Goal: Task Accomplishment & Management: Manage account settings

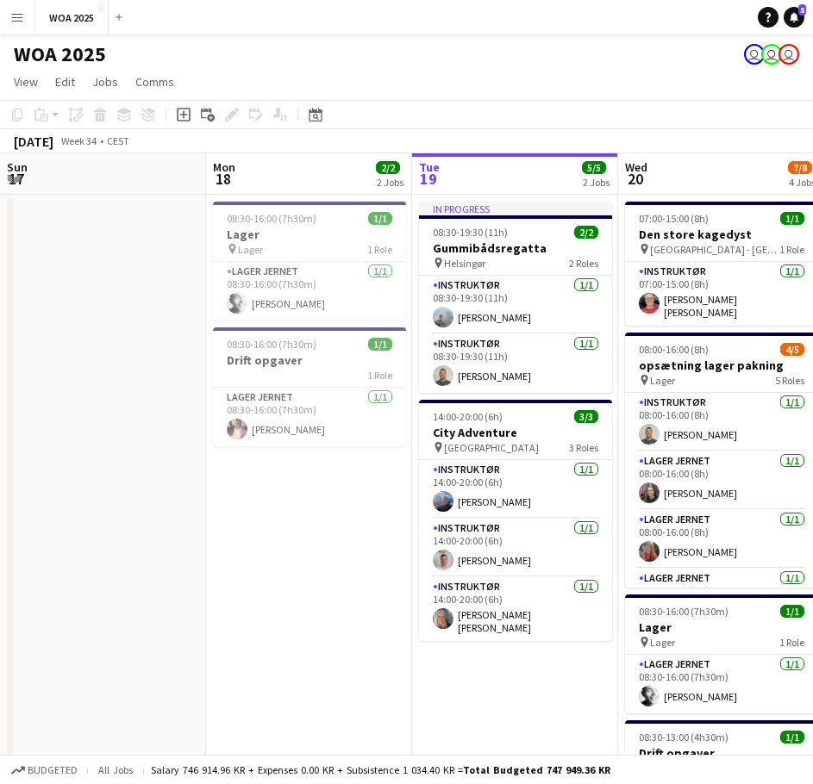
scroll to position [0, 587]
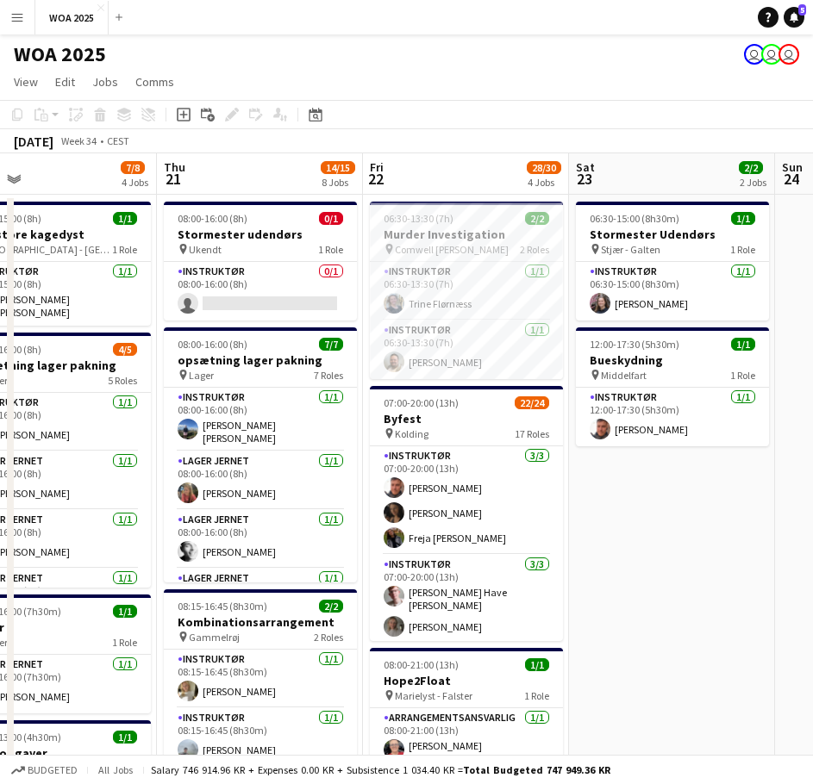
drag, startPoint x: 662, startPoint y: 381, endPoint x: 305, endPoint y: 361, distance: 357.4
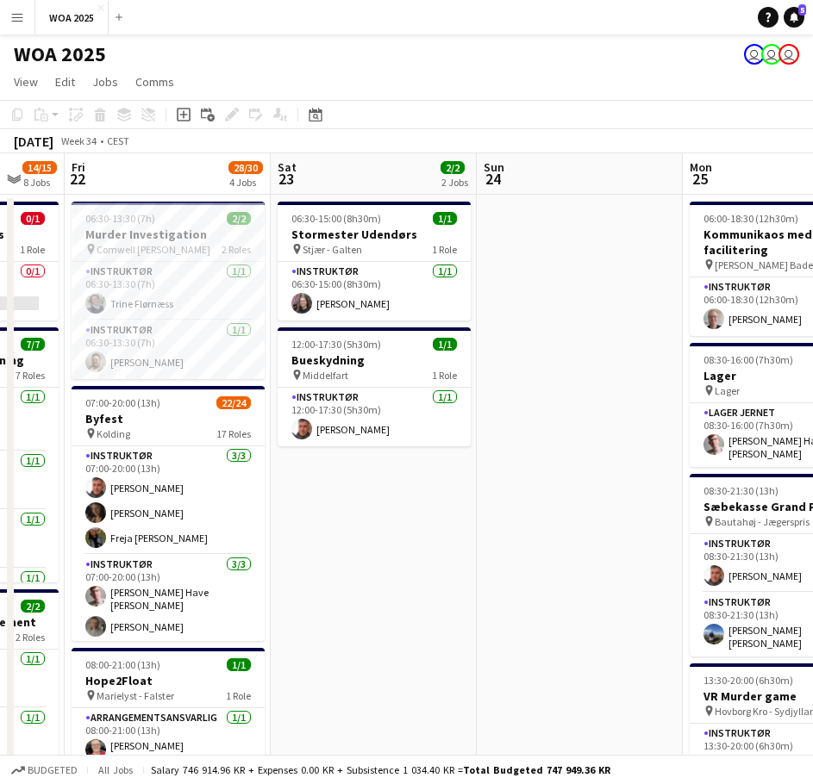
drag, startPoint x: 497, startPoint y: 364, endPoint x: 303, endPoint y: 353, distance: 195.1
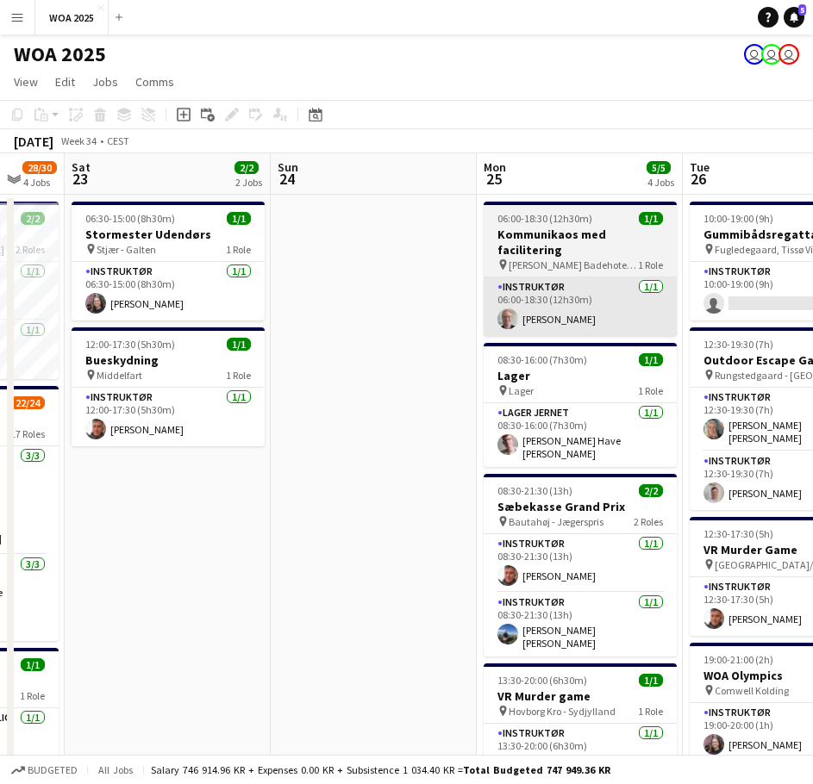
scroll to position [0, 618]
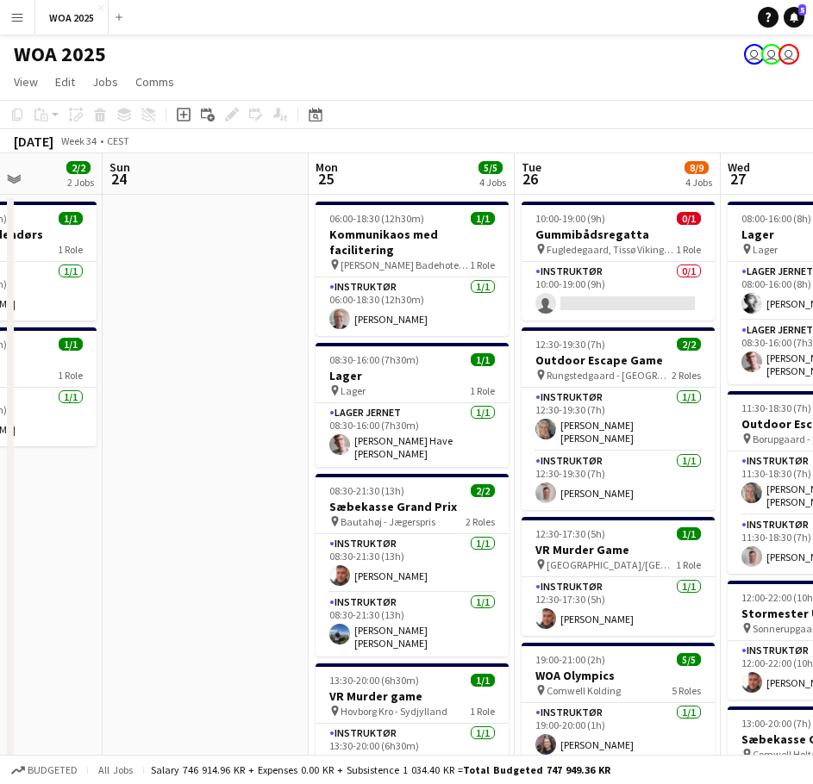
drag, startPoint x: 742, startPoint y: 205, endPoint x: 360, endPoint y: 213, distance: 382.0
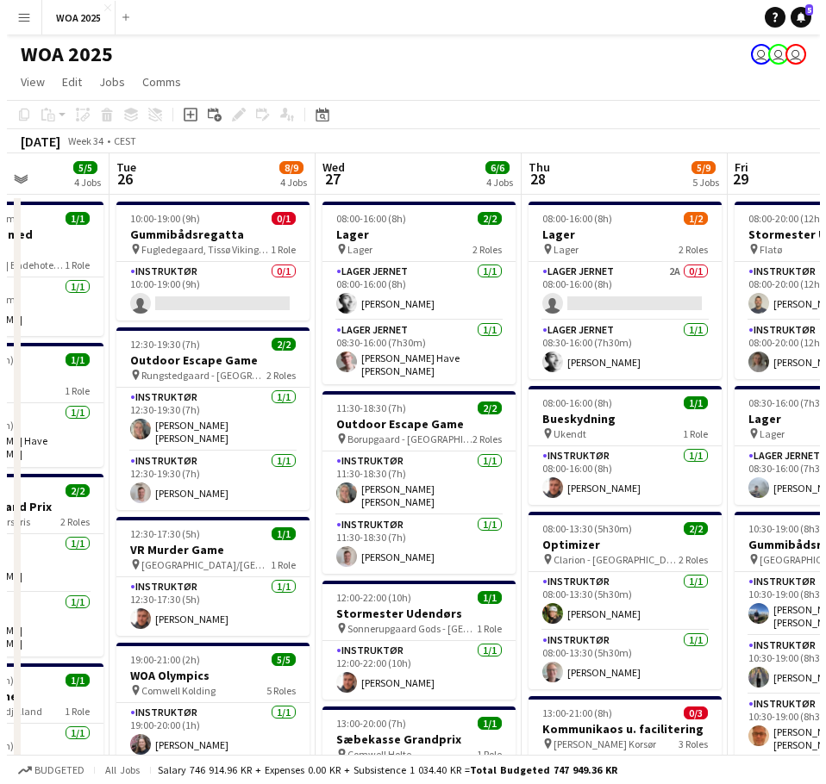
scroll to position [0, 594]
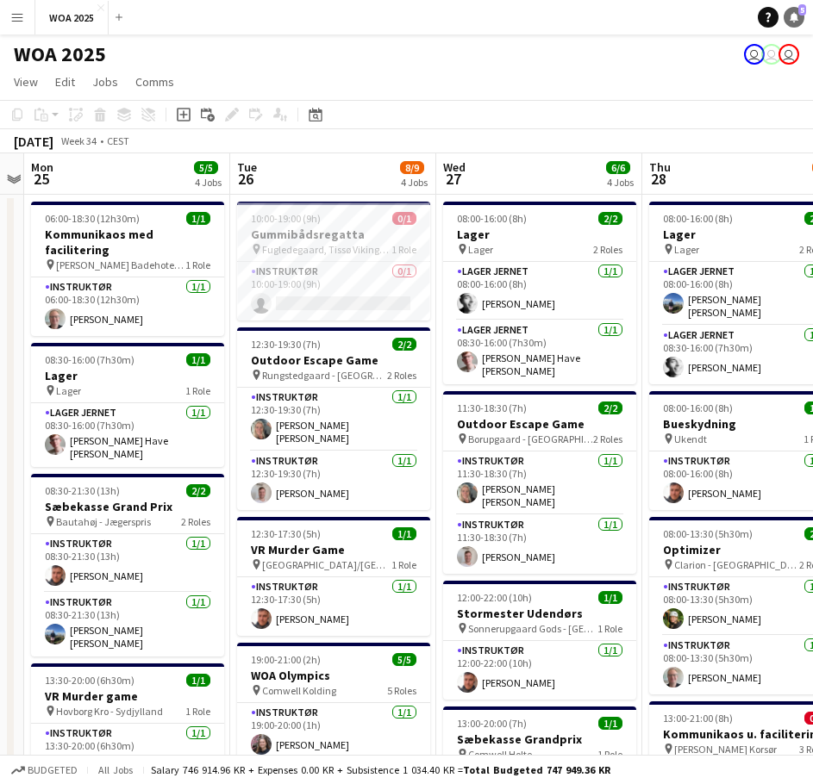
click at [796, 15] on icon at bounding box center [794, 16] width 9 height 9
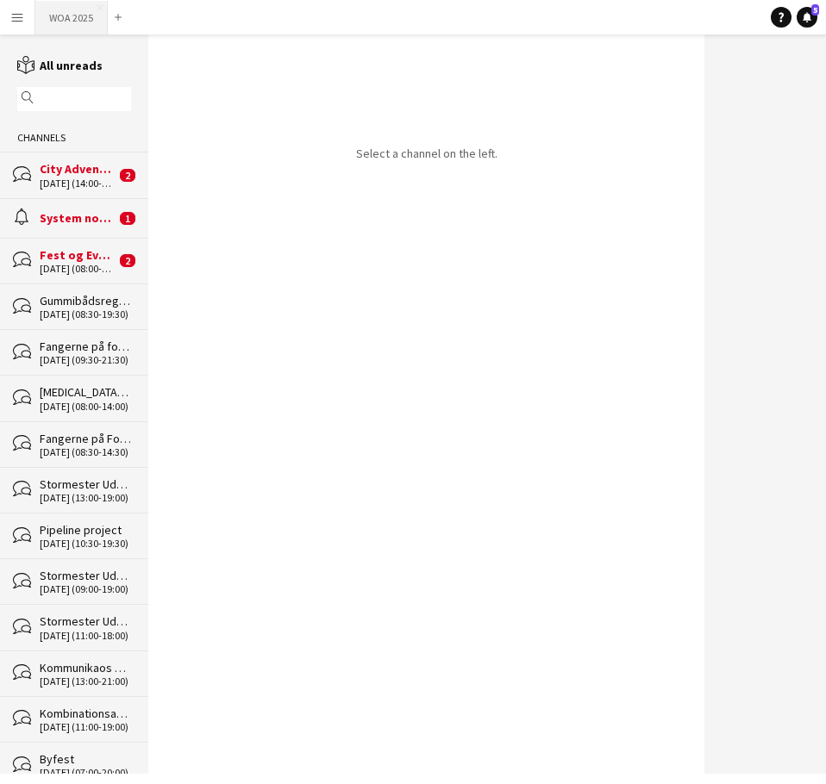
click at [45, 17] on button "WOA 2025 Close" at bounding box center [71, 18] width 72 height 34
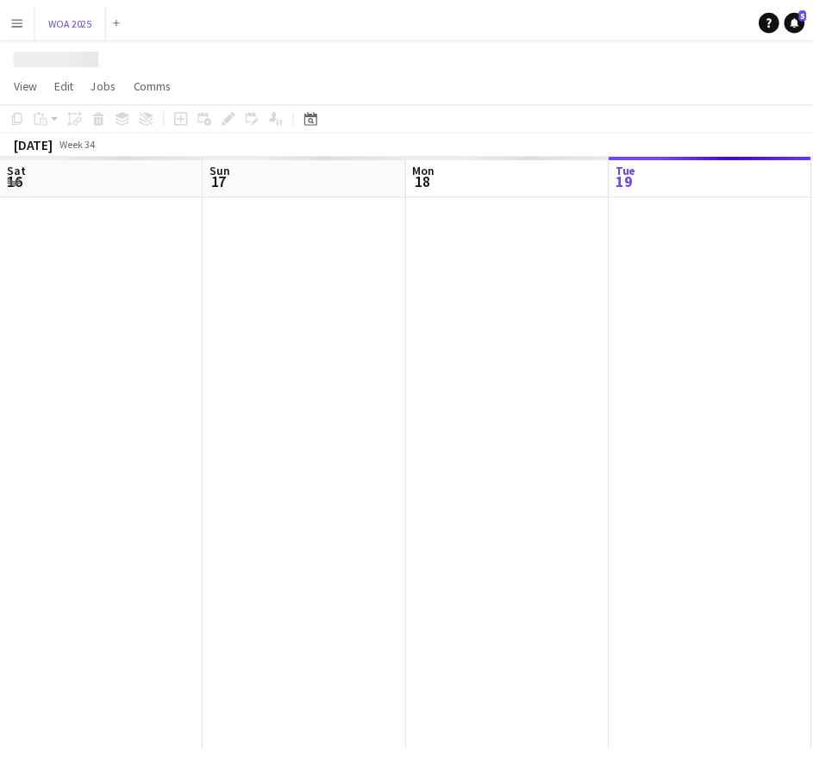
scroll to position [0, 412]
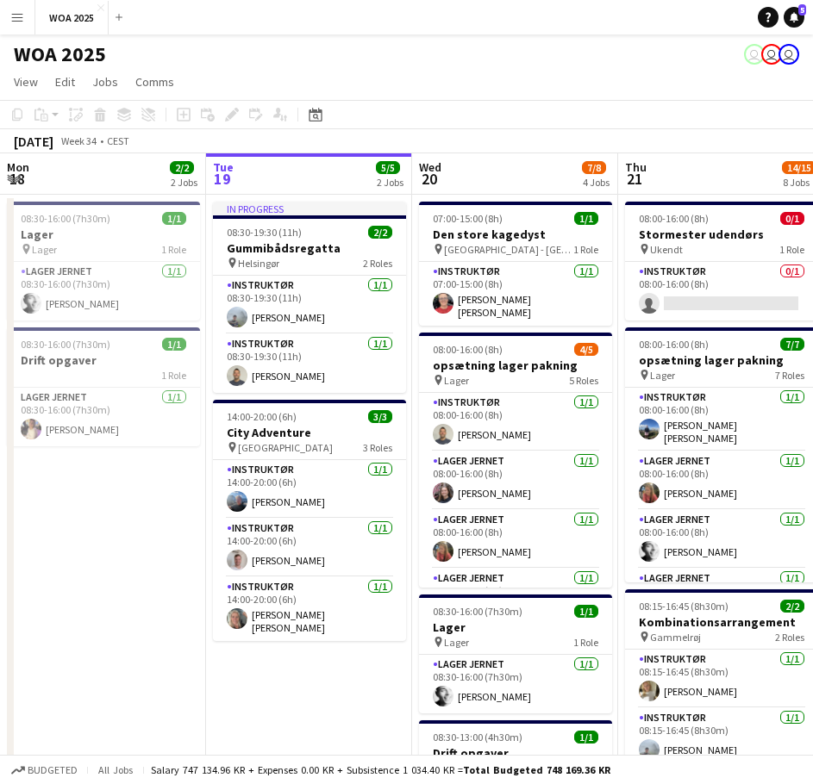
click at [26, 22] on button "Menu" at bounding box center [17, 17] width 34 height 34
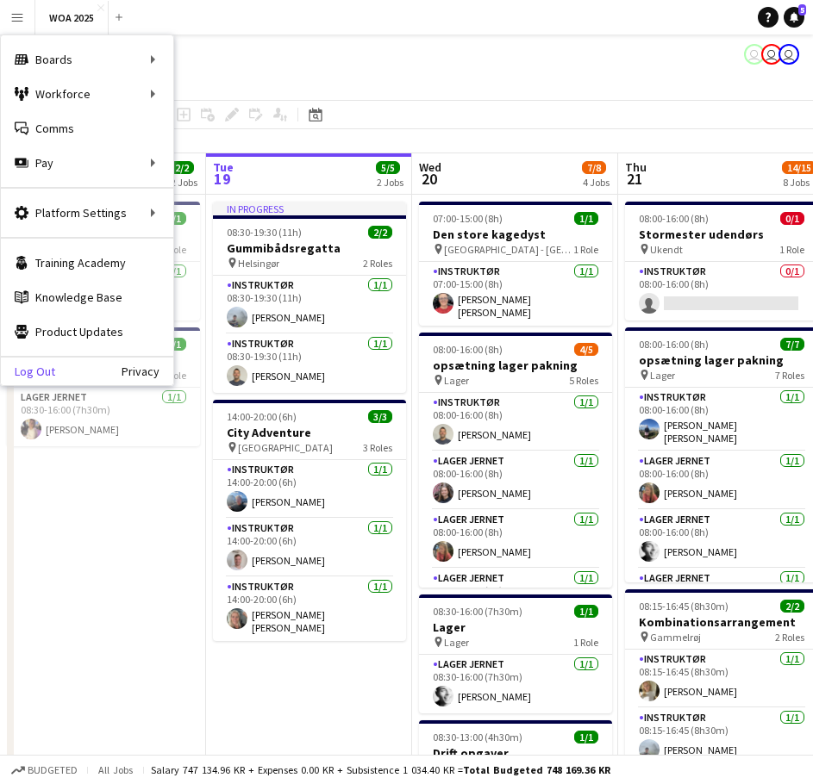
click at [35, 365] on link "Log Out" at bounding box center [28, 372] width 54 height 14
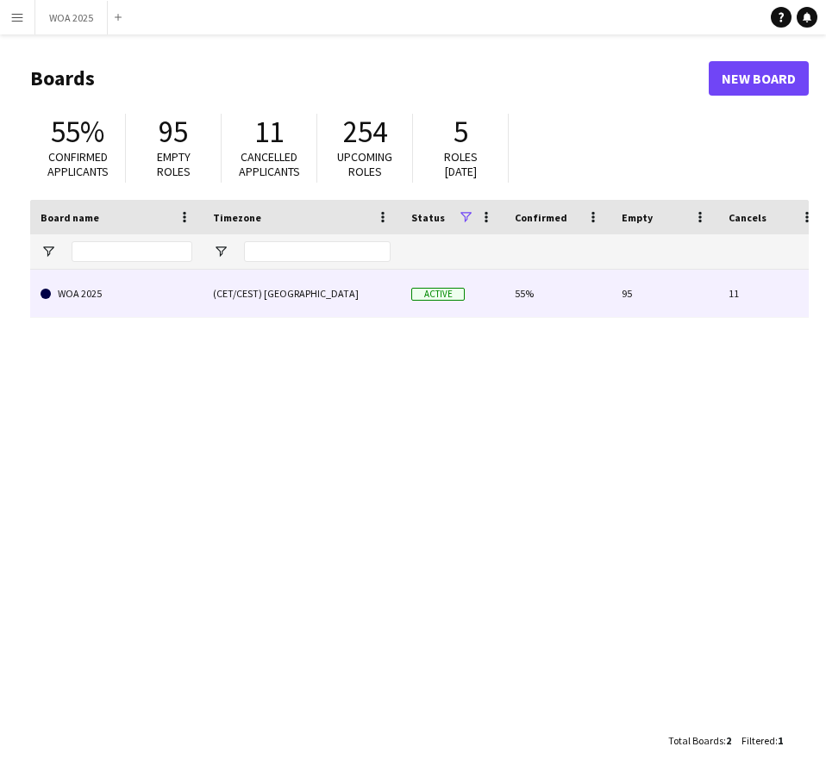
click at [154, 303] on link "WOA 2025" at bounding box center [117, 294] width 152 height 48
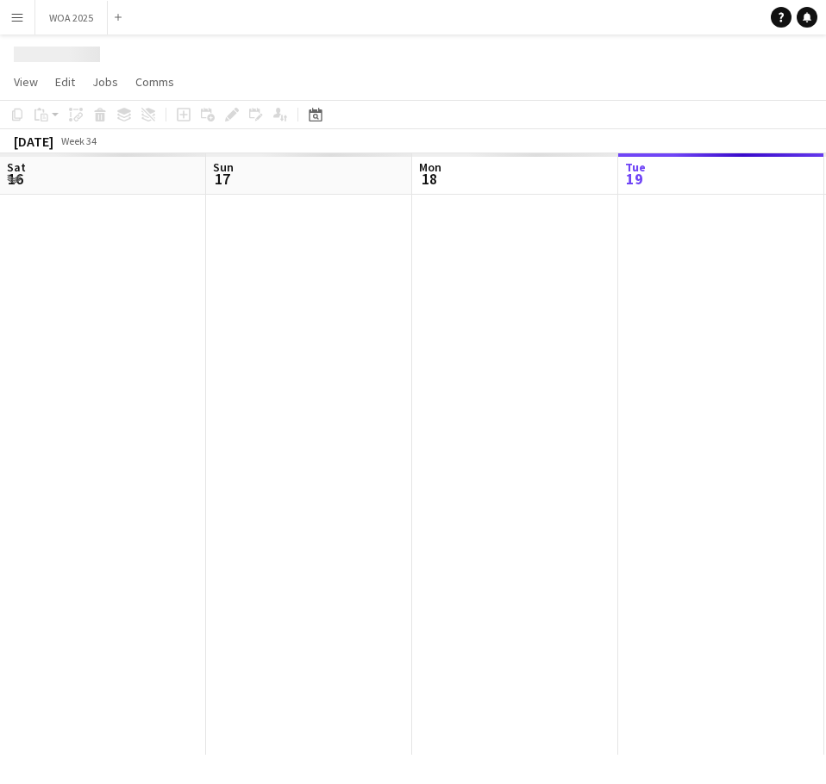
scroll to position [0, 412]
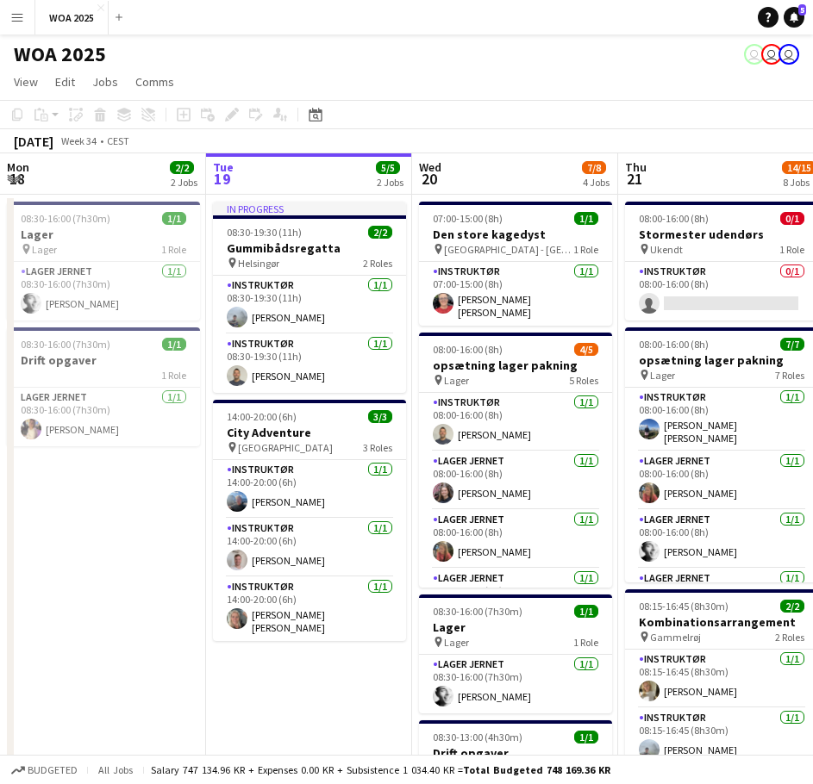
click at [791, 16] on icon at bounding box center [794, 16] width 9 height 9
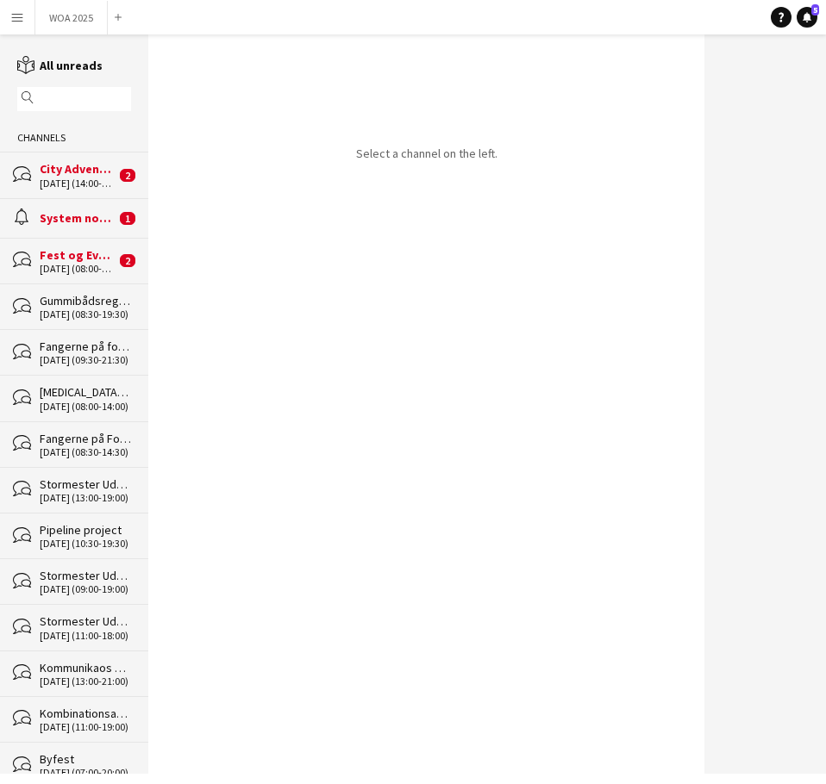
click at [72, 259] on div "Fest og Event" at bounding box center [78, 255] width 76 height 16
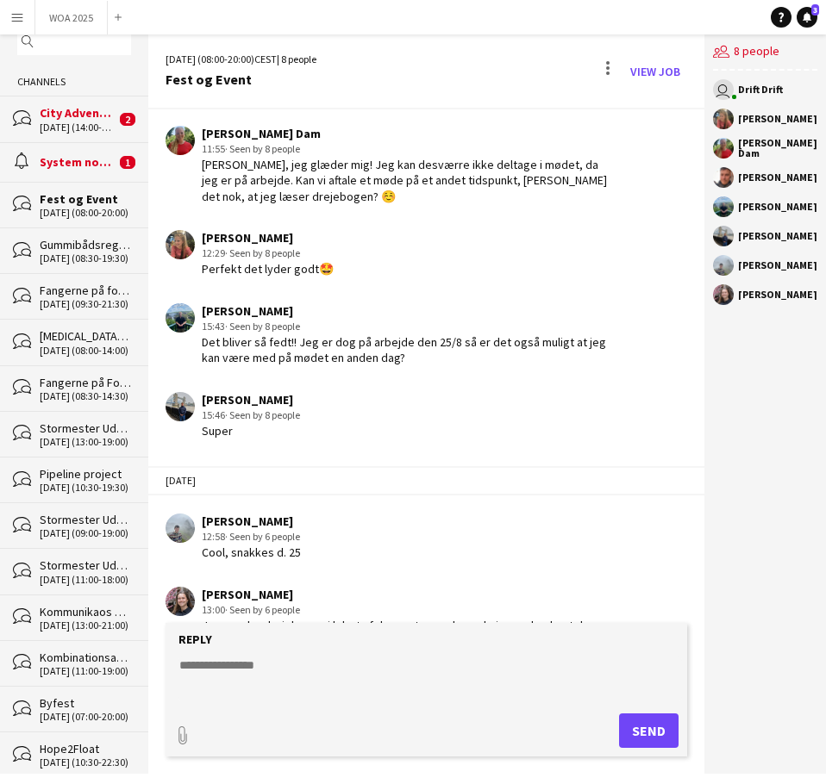
scroll to position [86, 0]
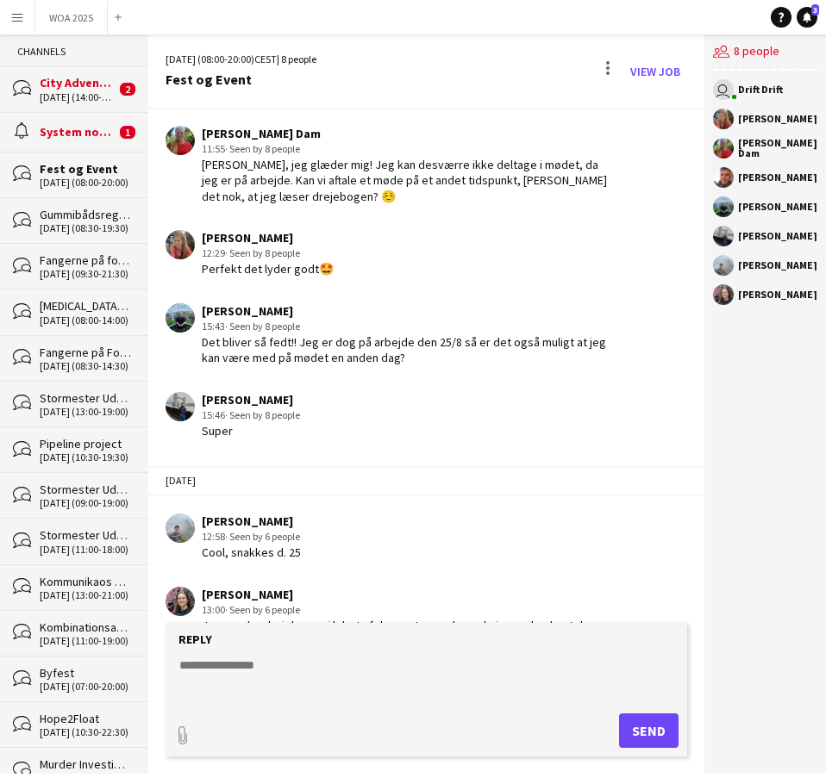
click at [75, 663] on div "bubbles Byfest 22-08-2025 (07:00-20:00)" at bounding box center [74, 679] width 148 height 46
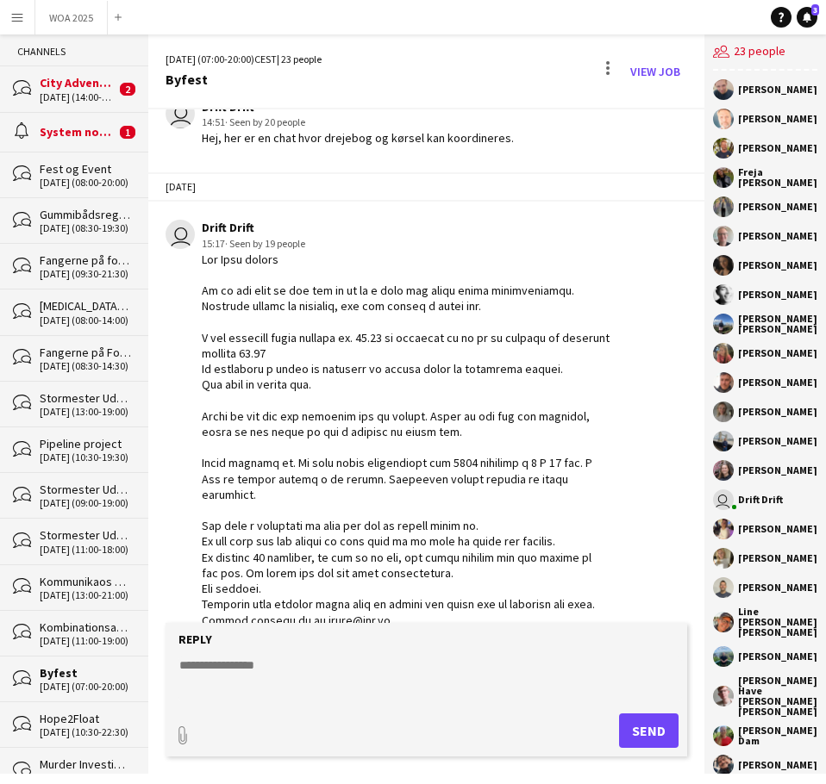
scroll to position [83, 0]
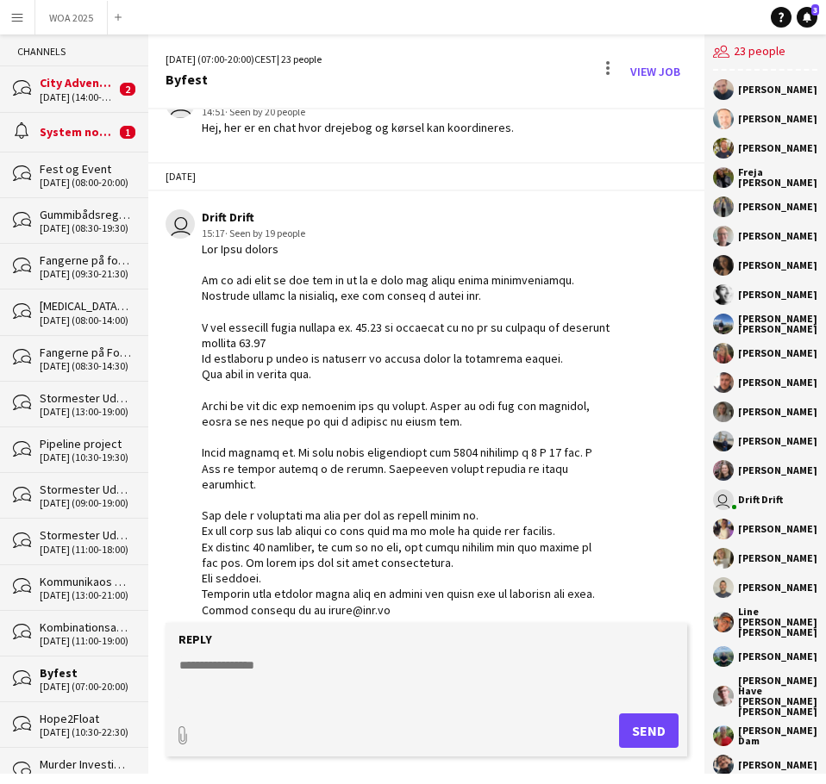
click at [84, 134] on div "System notifications" at bounding box center [78, 132] width 76 height 16
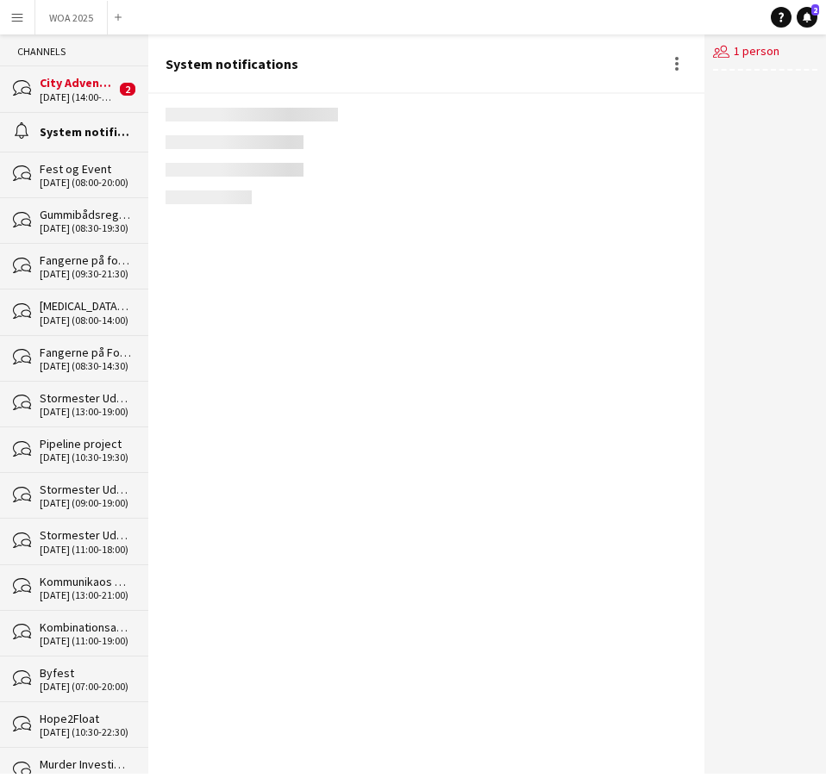
scroll to position [2007, 0]
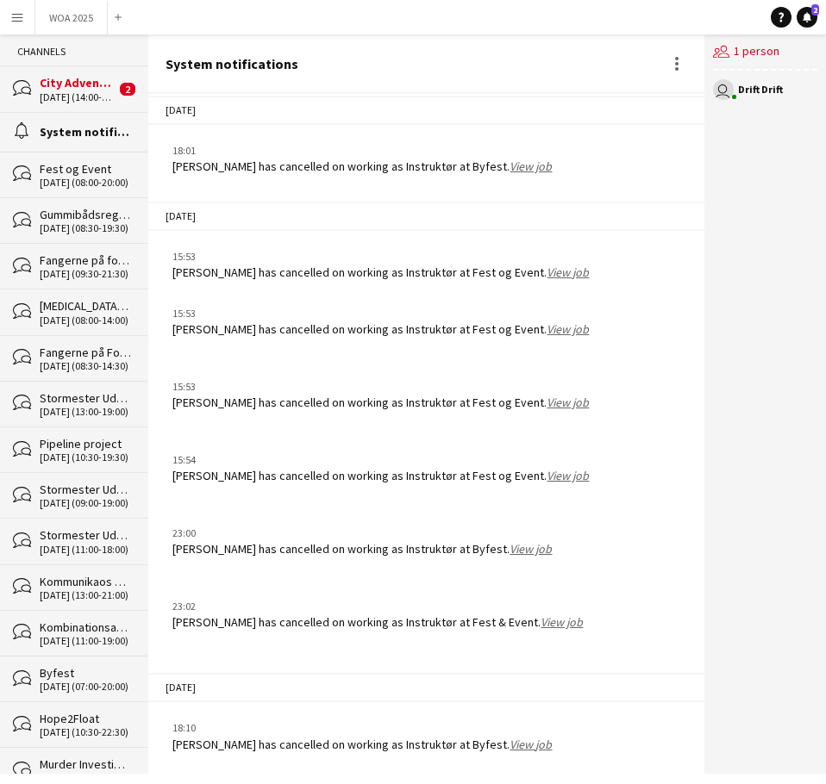
click at [67, 76] on div "City Adventure" at bounding box center [78, 83] width 76 height 16
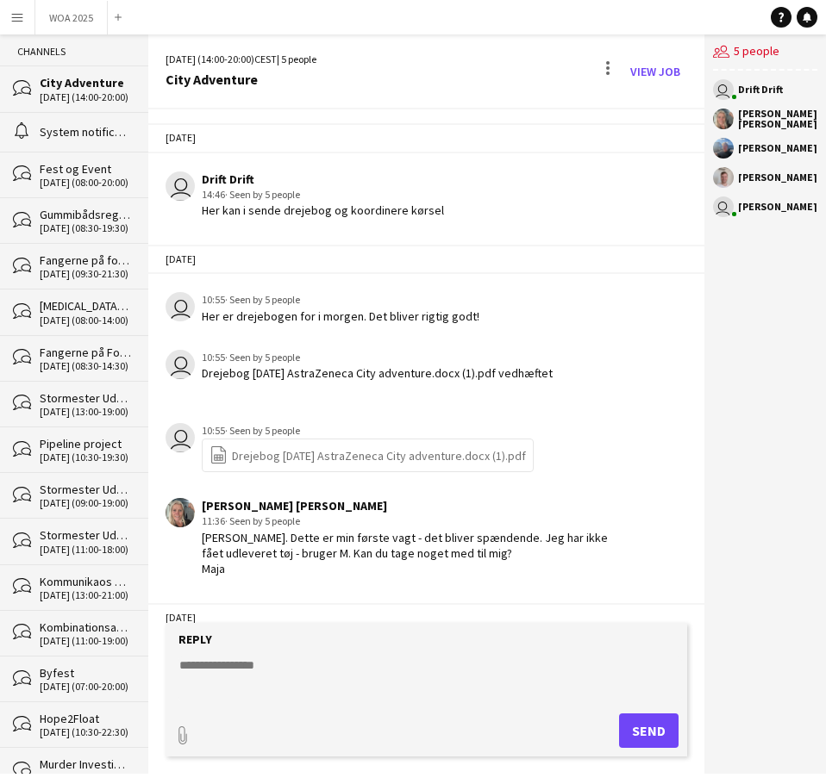
scroll to position [185, 0]
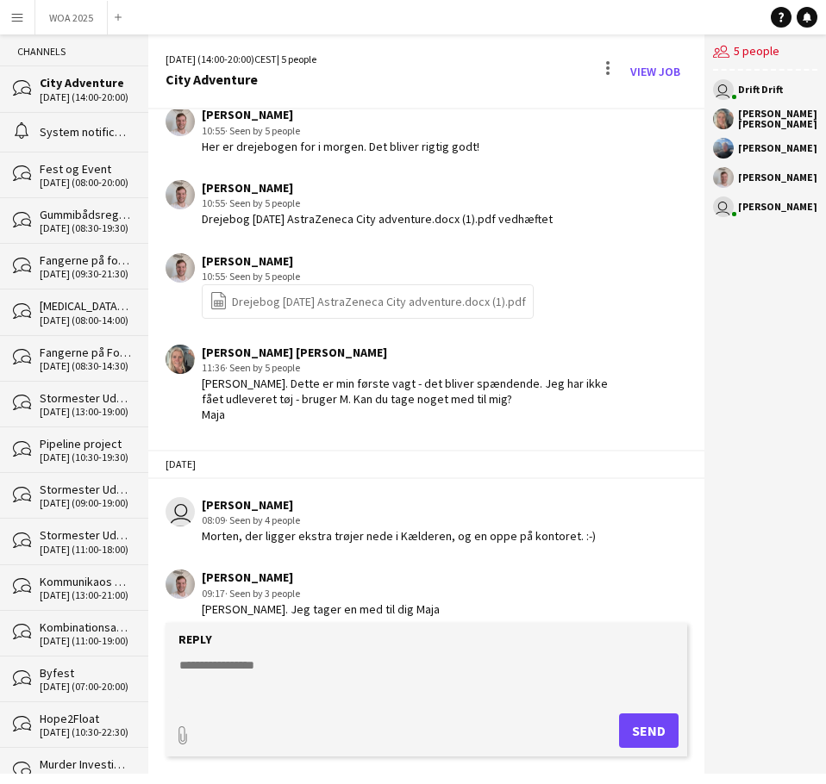
click at [65, 135] on div "System notifications" at bounding box center [85, 132] width 91 height 16
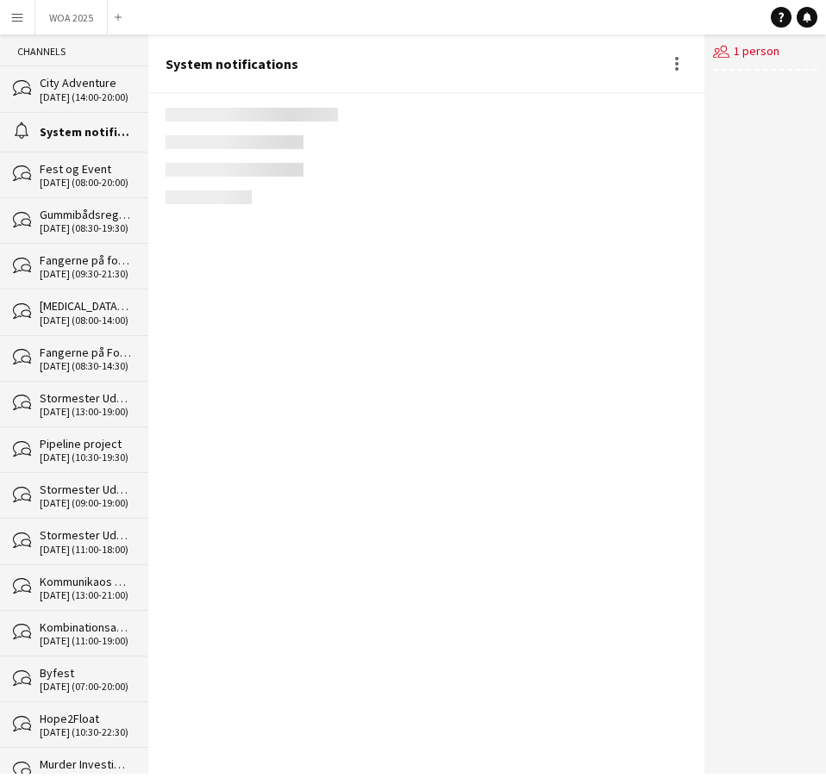
scroll to position [2007, 0]
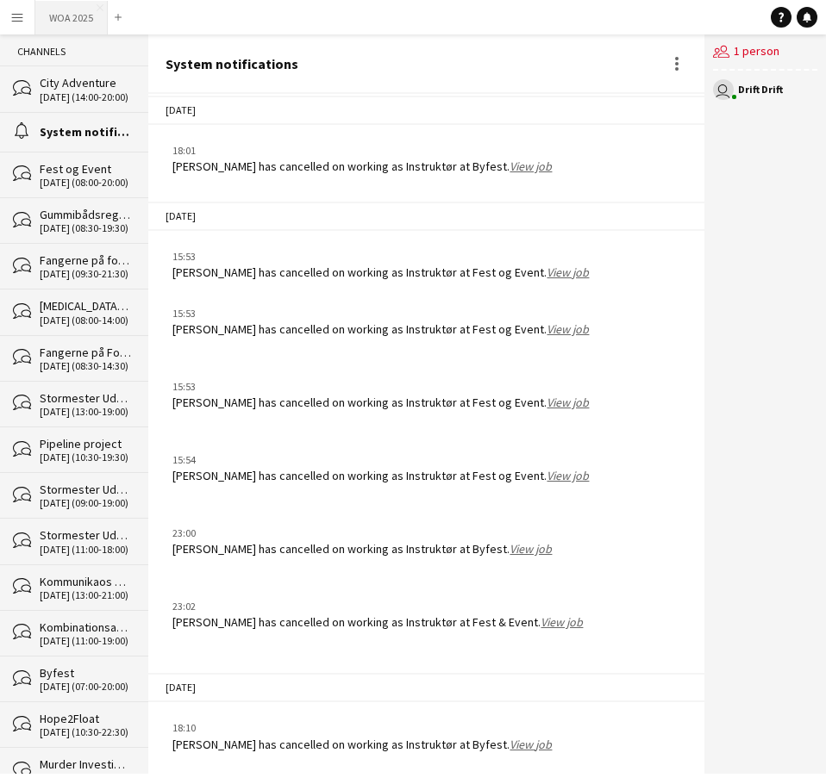
click at [61, 26] on button "WOA 2025 Close" at bounding box center [71, 18] width 72 height 34
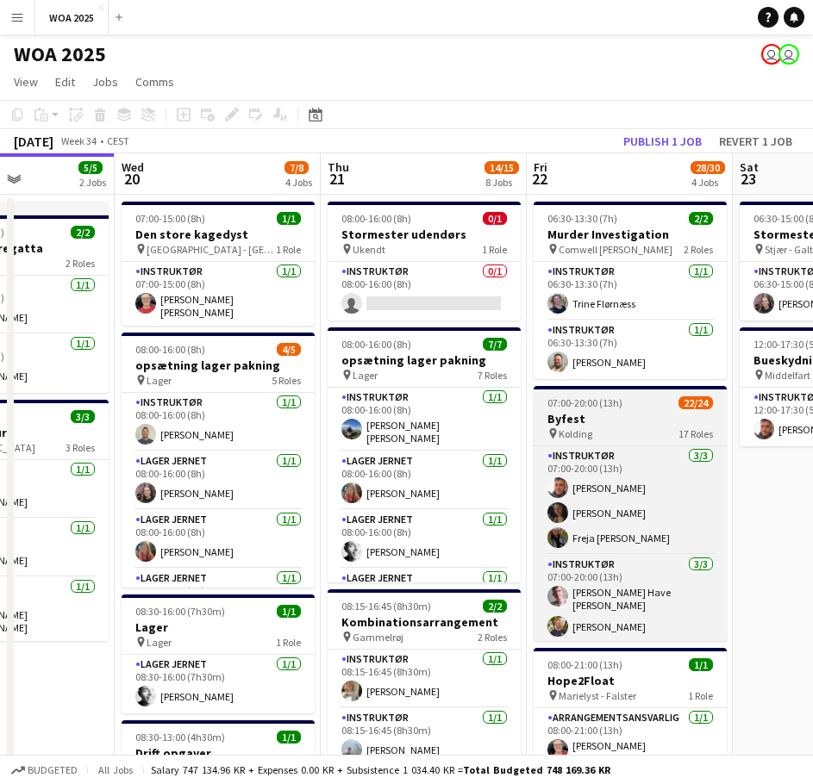
drag, startPoint x: 622, startPoint y: 407, endPoint x: 464, endPoint y: 400, distance: 158.8
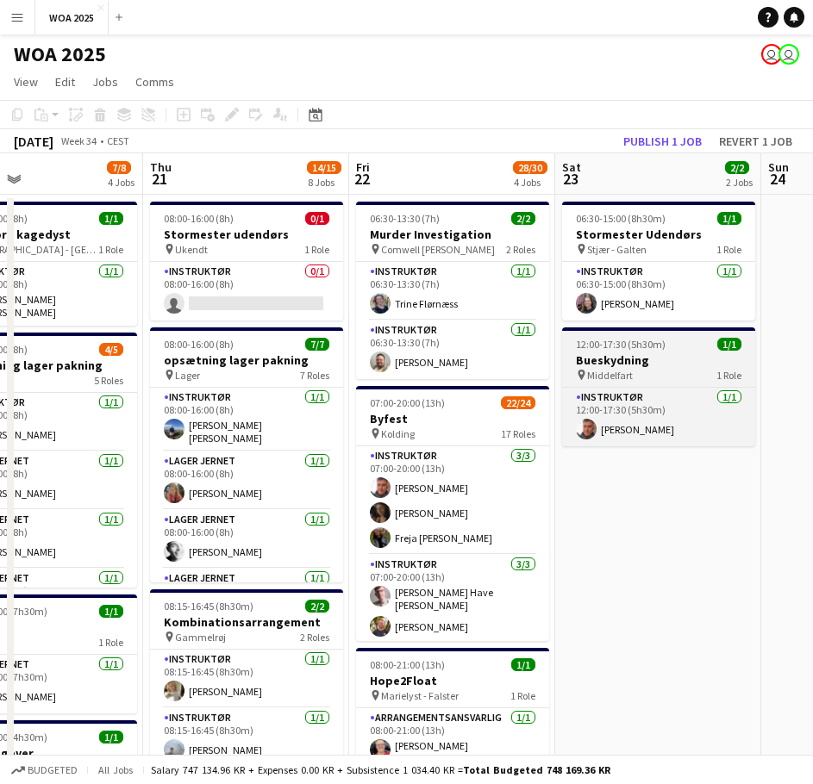
scroll to position [0, 653]
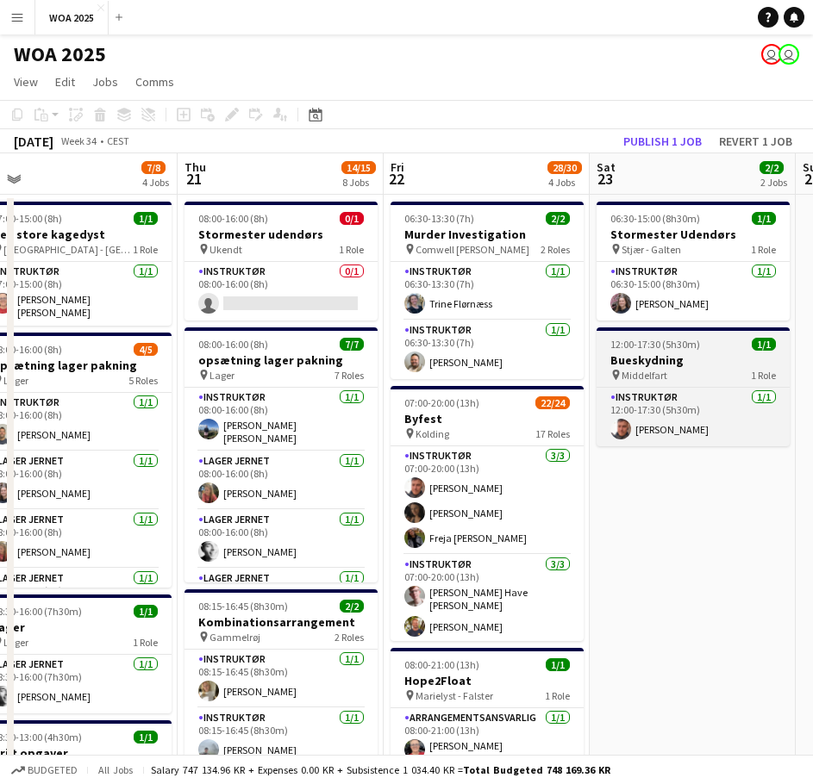
drag, startPoint x: 565, startPoint y: 373, endPoint x: 425, endPoint y: 341, distance: 143.2
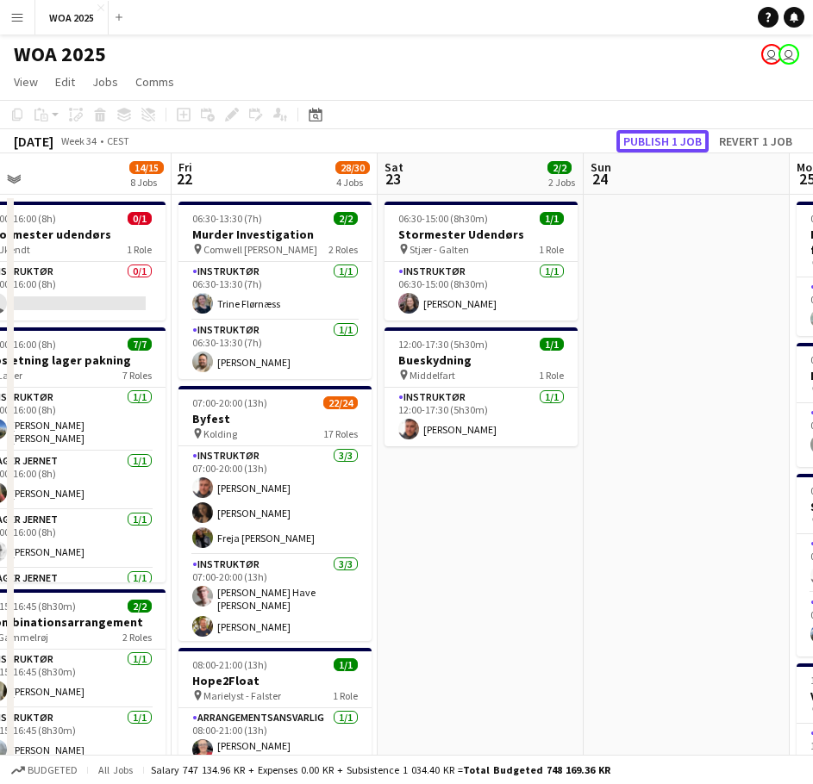
drag, startPoint x: 664, startPoint y: 143, endPoint x: 674, endPoint y: 178, distance: 36.0
click at [663, 143] on button "Publish 1 job" at bounding box center [662, 141] width 92 height 22
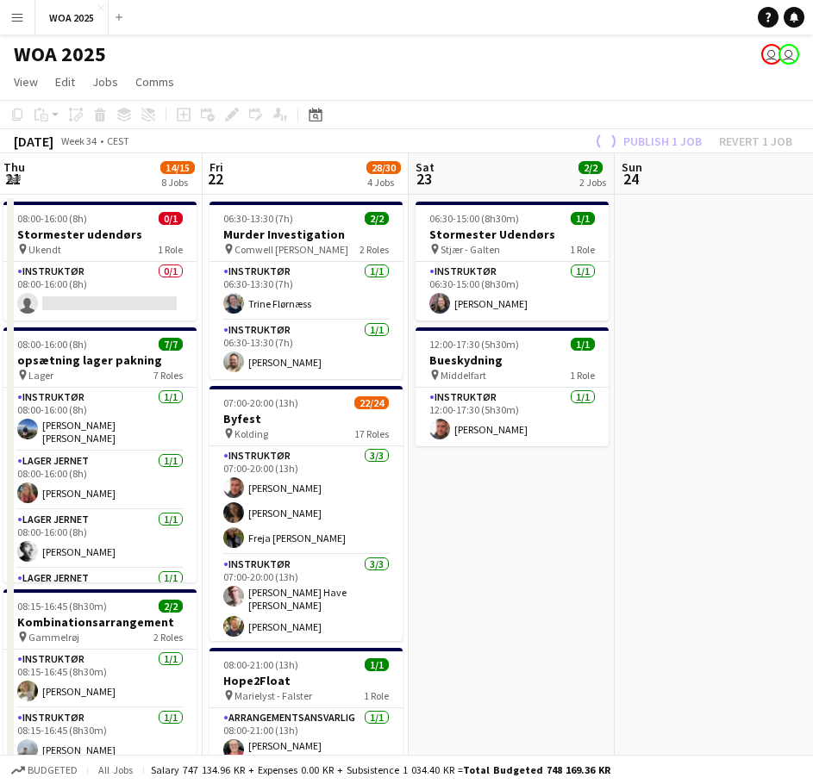
drag, startPoint x: 343, startPoint y: 411, endPoint x: 204, endPoint y: 417, distance: 138.9
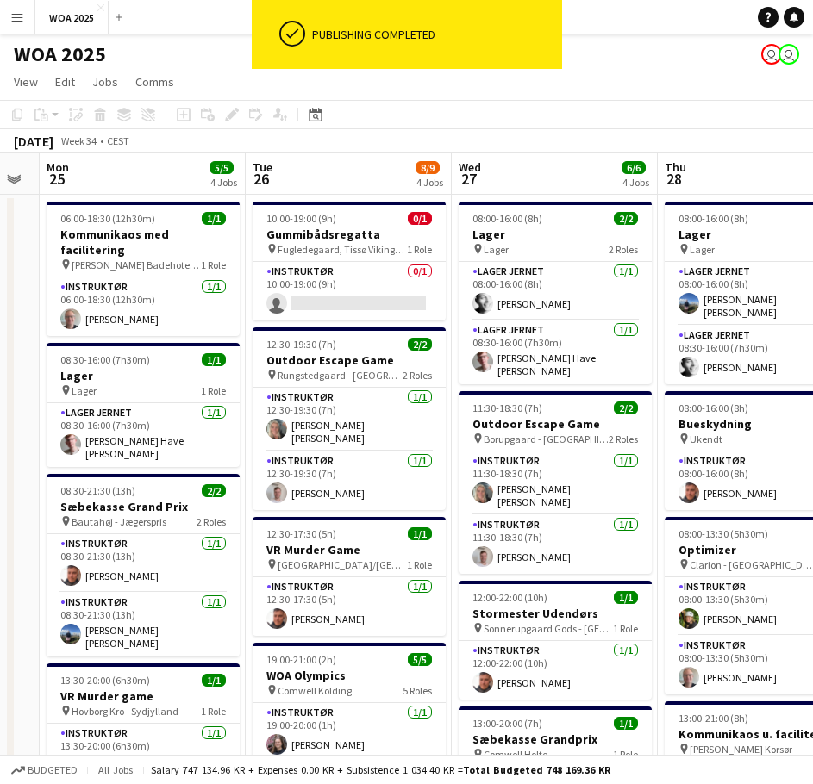
drag, startPoint x: 375, startPoint y: 450, endPoint x: 288, endPoint y: 416, distance: 93.6
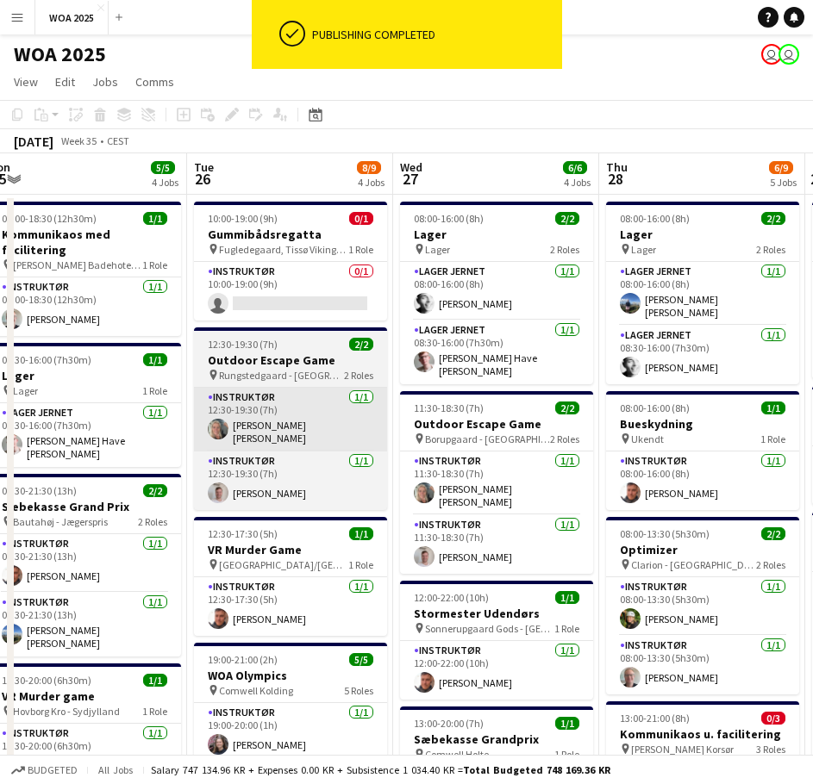
scroll to position [0, 518]
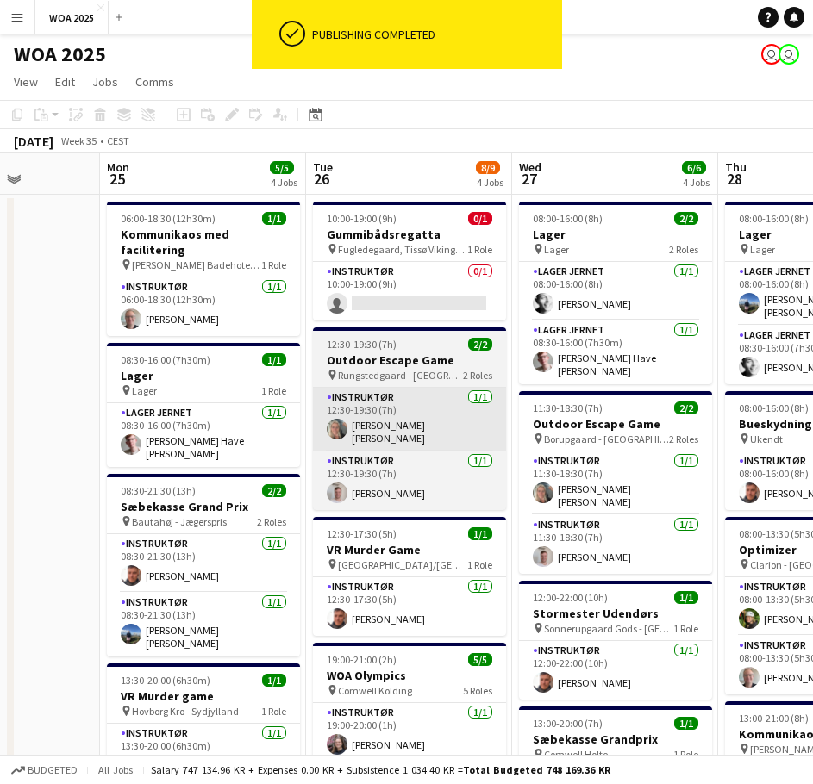
drag, startPoint x: 310, startPoint y: 416, endPoint x: 125, endPoint y: 402, distance: 185.9
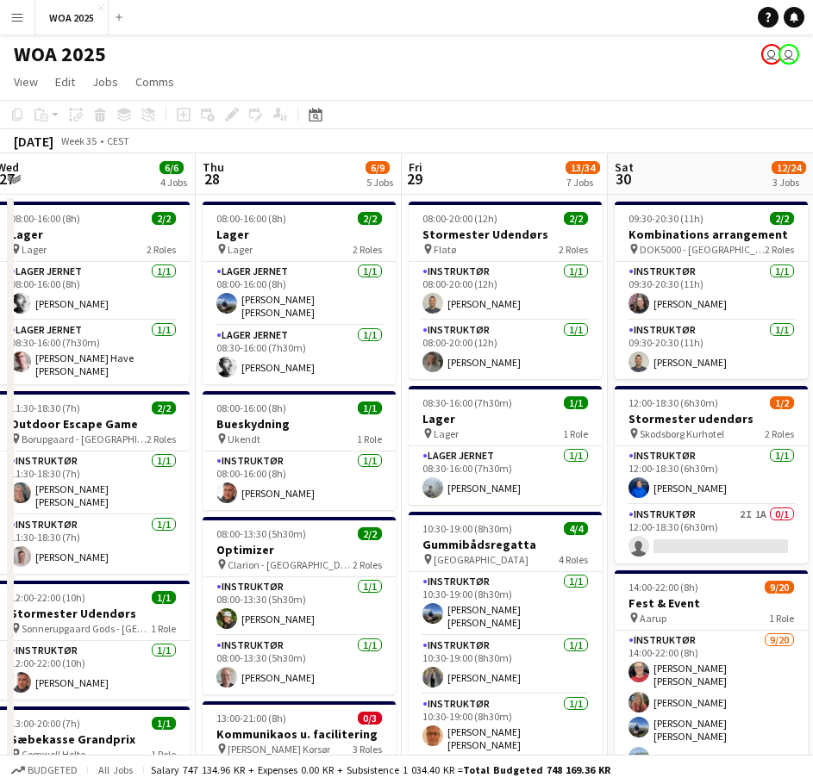
scroll to position [0, 632]
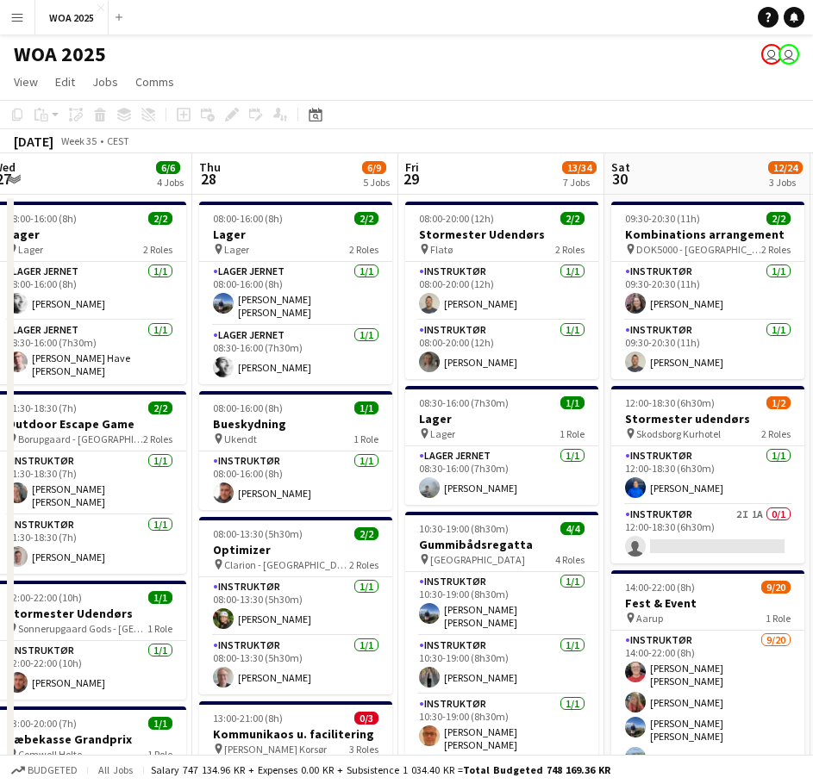
drag, startPoint x: 572, startPoint y: 422, endPoint x: 253, endPoint y: 430, distance: 319.9
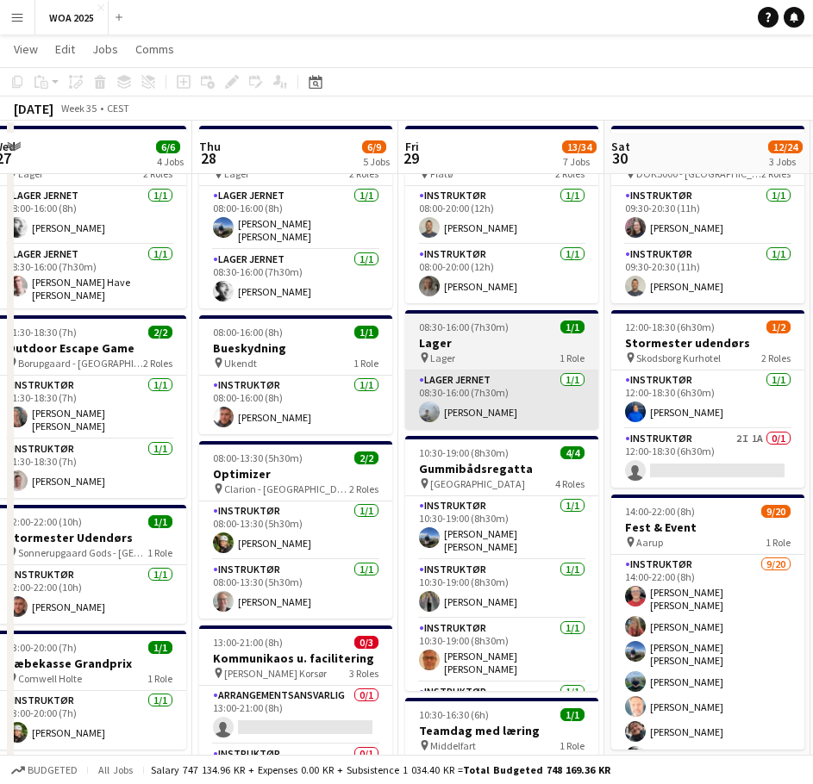
scroll to position [86, 0]
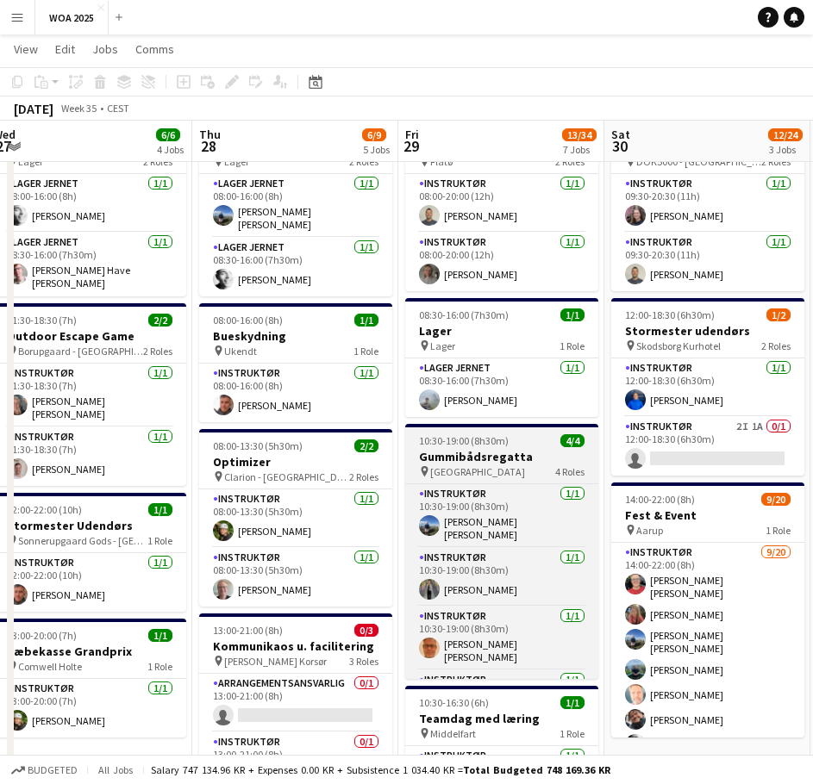
click at [509, 452] on h3 "Gummibådsregatta" at bounding box center [501, 457] width 193 height 16
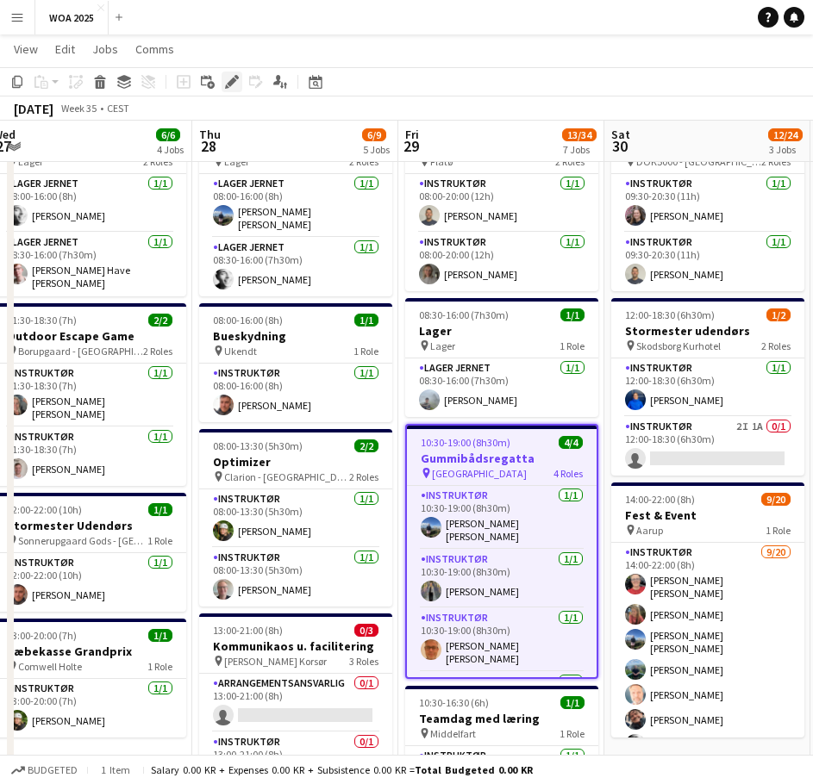
click at [236, 82] on icon "Edit" at bounding box center [232, 82] width 14 height 14
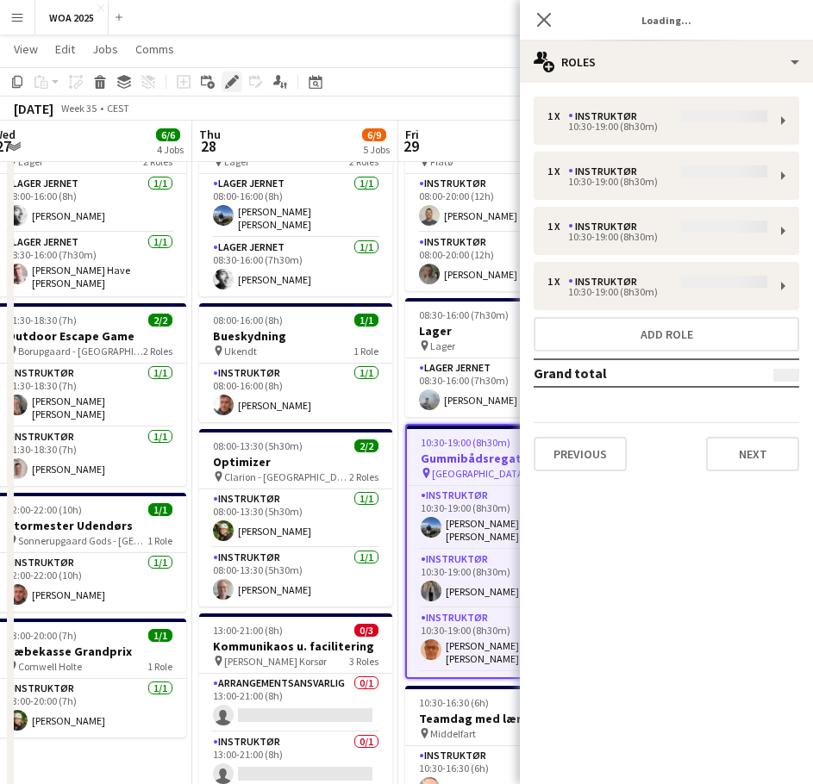
type input "**********"
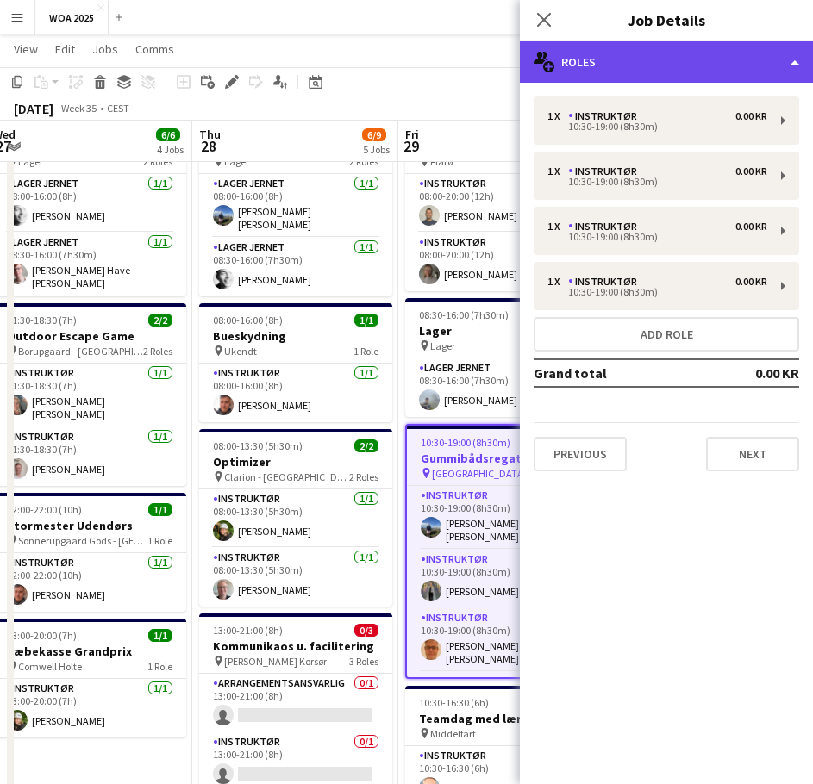
click at [653, 60] on div "multiple-users-add Roles" at bounding box center [666, 61] width 293 height 41
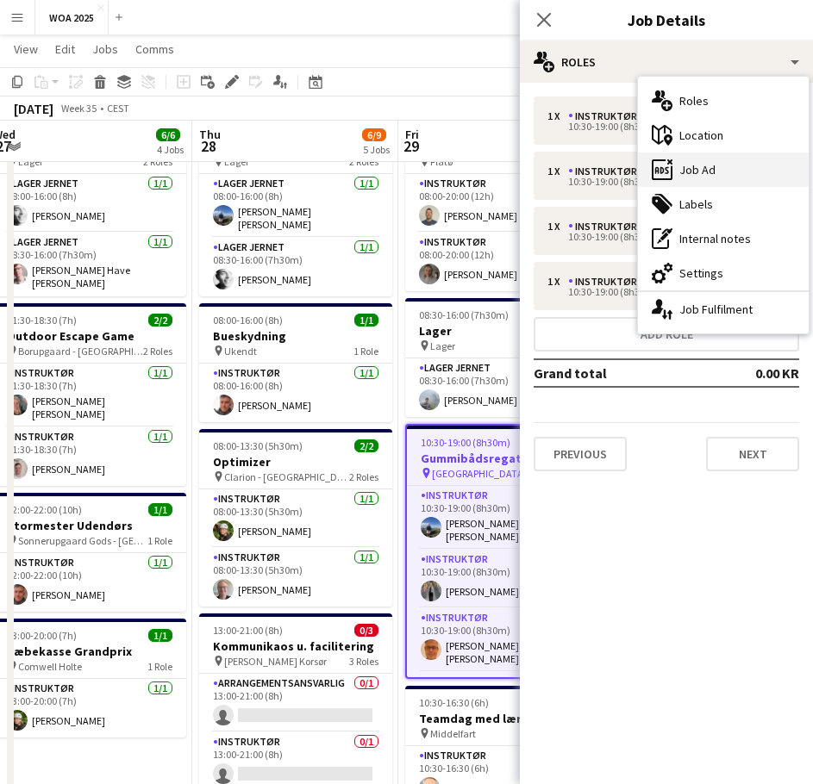
click at [718, 176] on div "ads-window Job Ad" at bounding box center [723, 170] width 171 height 34
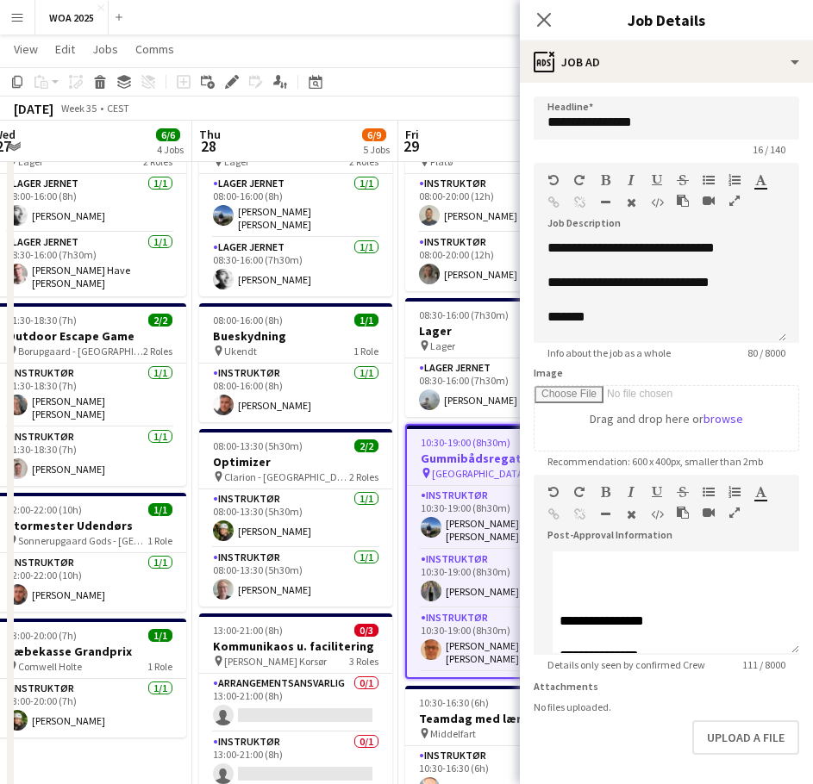
click at [375, 52] on app-page-menu "View Day view expanded Day view collapsed Month view Date picker Jump to today …" at bounding box center [406, 50] width 813 height 33
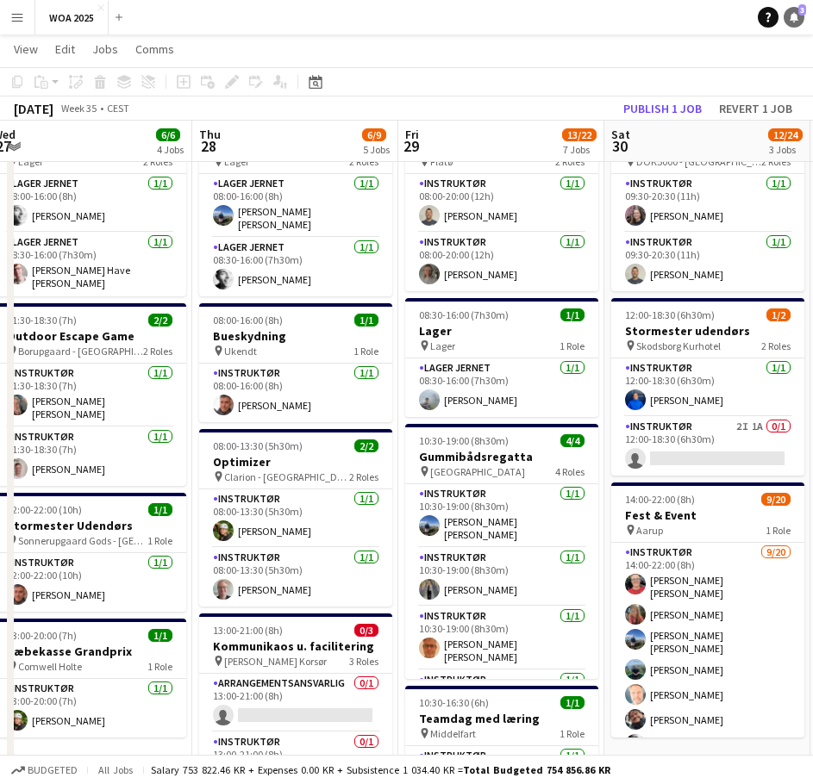
click at [789, 13] on icon "Notifications" at bounding box center [794, 17] width 10 height 10
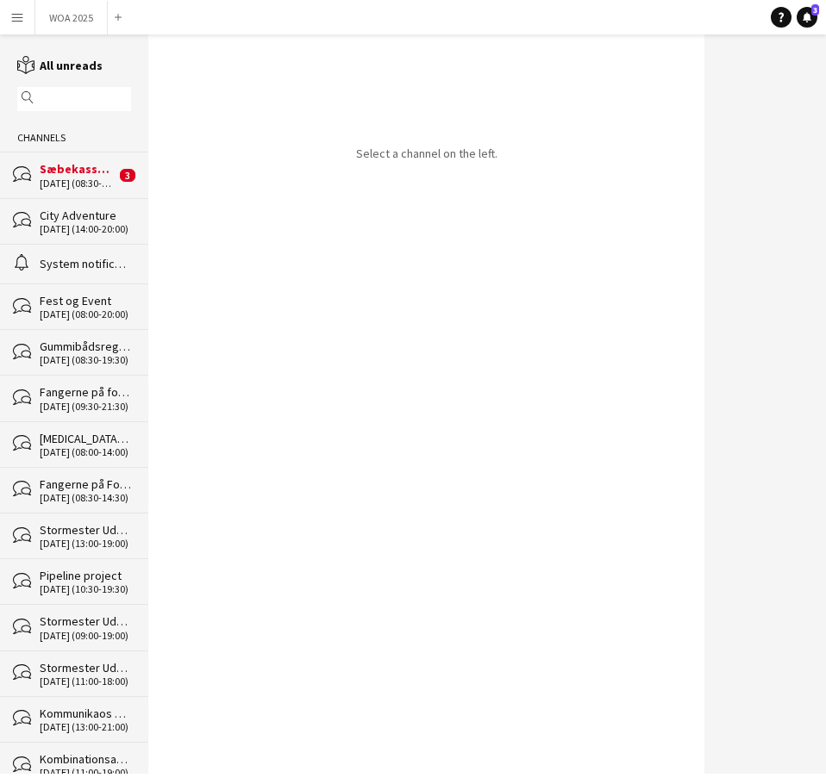
click at [45, 183] on div "25-08-2025 (08:30-21:30)" at bounding box center [78, 184] width 76 height 12
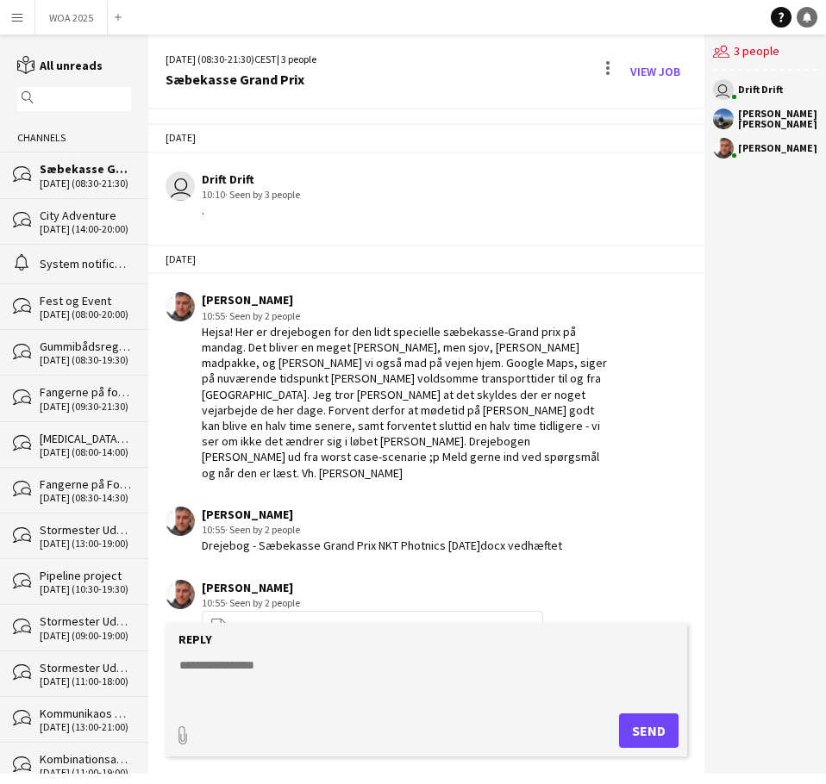
click at [803, 18] on icon "Notifications" at bounding box center [807, 17] width 10 height 10
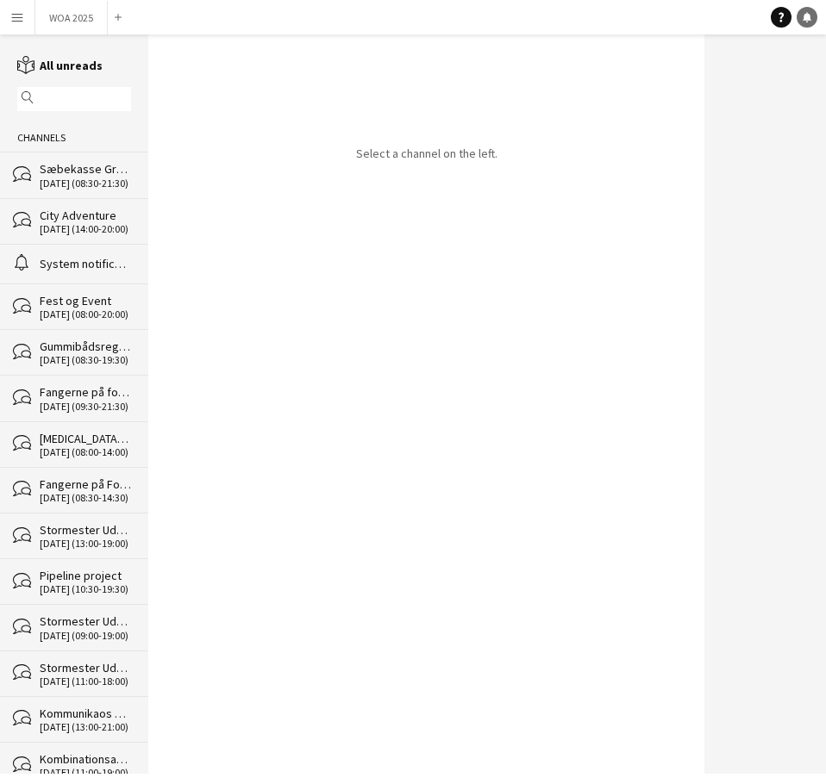
click at [803, 18] on icon "Notifications" at bounding box center [807, 17] width 10 height 10
click at [63, 24] on button "WOA 2025 Close" at bounding box center [71, 18] width 72 height 34
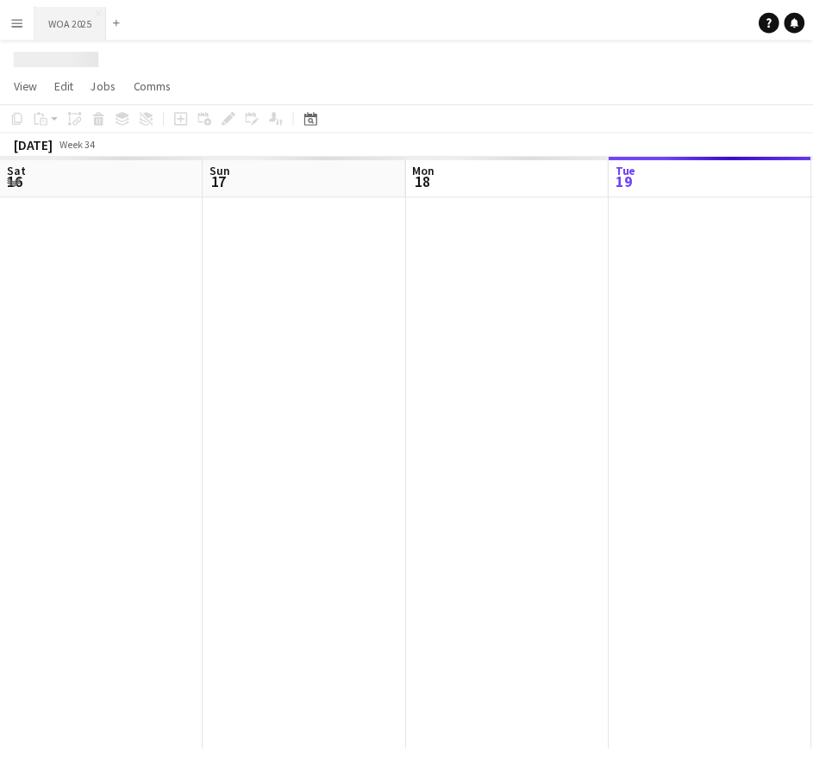
scroll to position [0, 412]
